Goal: Task Accomplishment & Management: Use online tool/utility

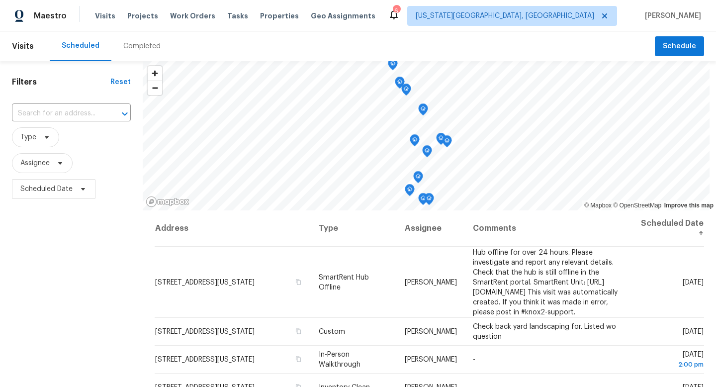
scroll to position [115, 0]
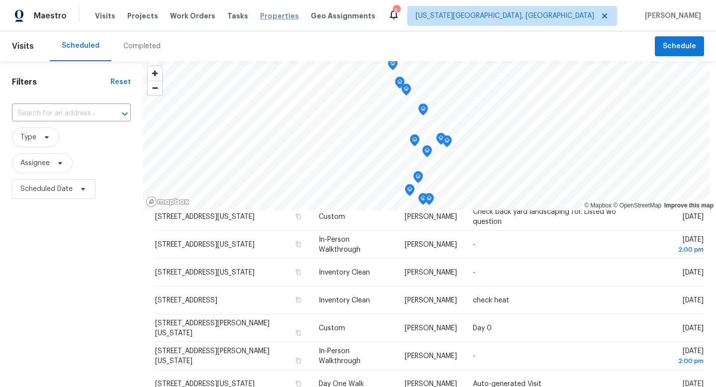
click at [273, 15] on span "Properties" at bounding box center [279, 16] width 39 height 10
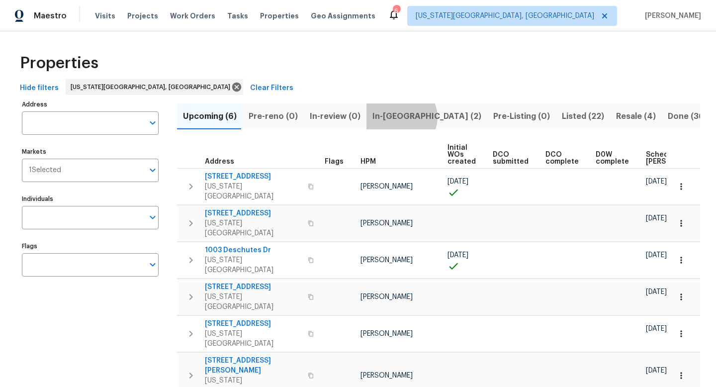
click at [395, 117] on span "In-[GEOGRAPHIC_DATA] (2)" at bounding box center [426, 116] width 109 height 14
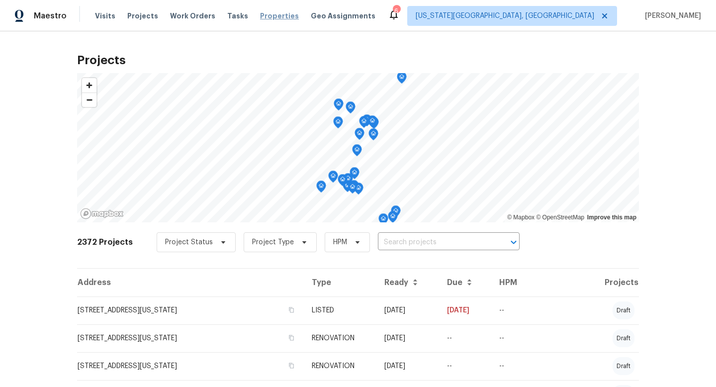
click at [265, 19] on span "Properties" at bounding box center [279, 16] width 39 height 10
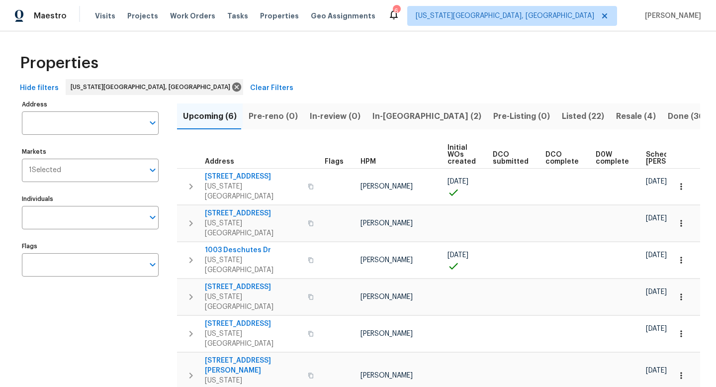
click at [229, 19] on div "Tasks" at bounding box center [237, 16] width 21 height 10
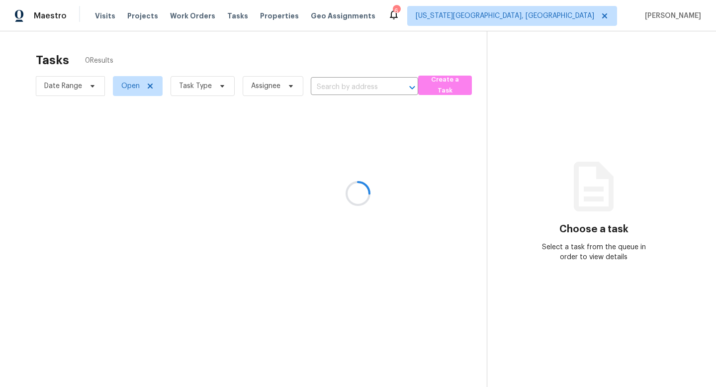
click at [227, 13] on div at bounding box center [358, 193] width 716 height 387
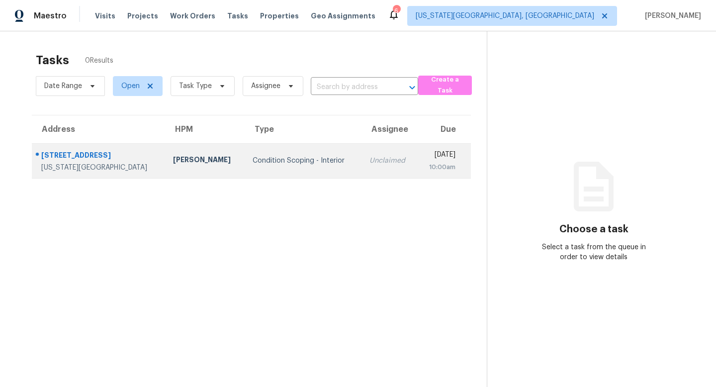
click at [73, 153] on div "133 Tulane St" at bounding box center [99, 156] width 116 height 12
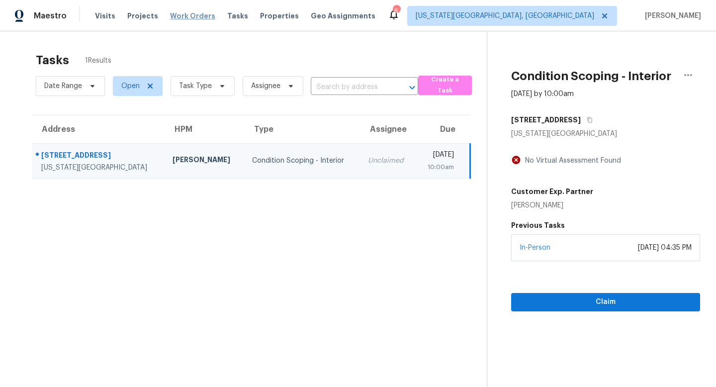
click at [182, 13] on span "Work Orders" at bounding box center [192, 16] width 45 height 10
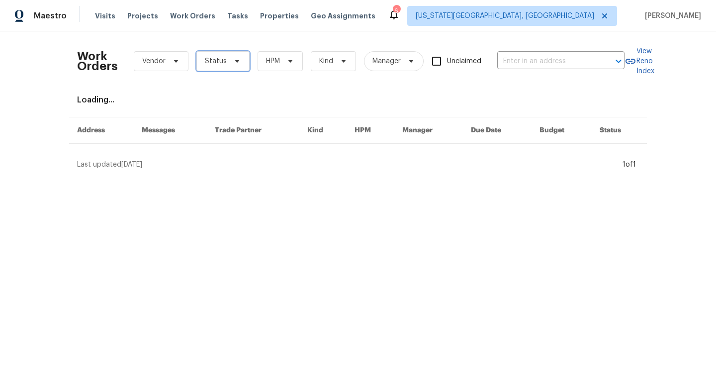
click at [207, 62] on span "Status" at bounding box center [216, 61] width 22 height 10
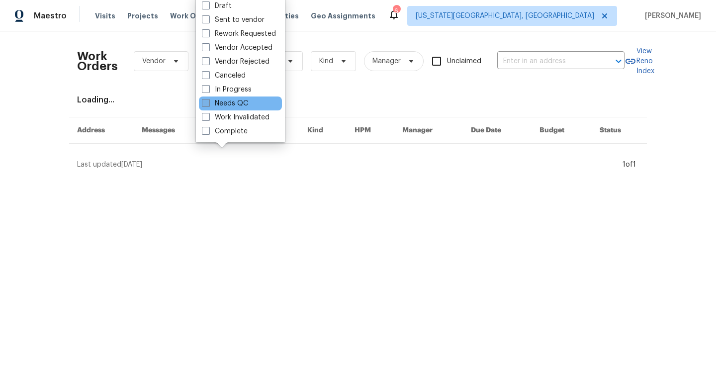
click at [204, 104] on span at bounding box center [206, 103] width 8 height 8
click at [204, 104] on input "Needs QC" at bounding box center [205, 101] width 6 height 6
checkbox input "true"
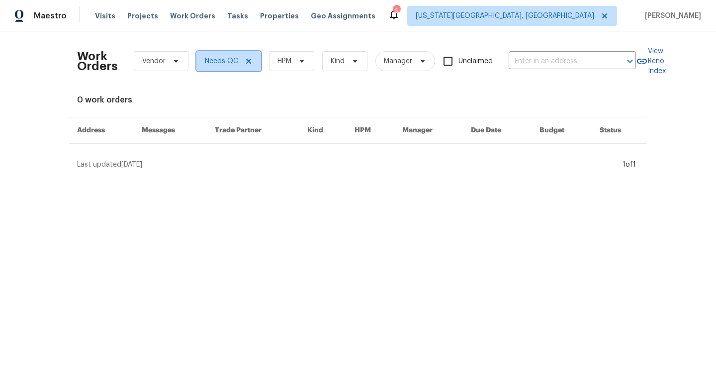
click at [250, 63] on icon at bounding box center [249, 61] width 8 height 8
